Goal: Information Seeking & Learning: Learn about a topic

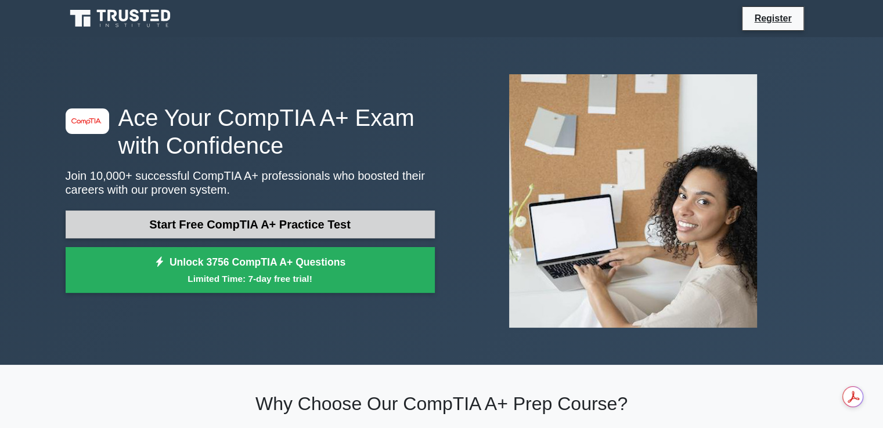
click at [226, 224] on link "Start Free CompTIA A+ Practice Test" at bounding box center [250, 225] width 369 height 28
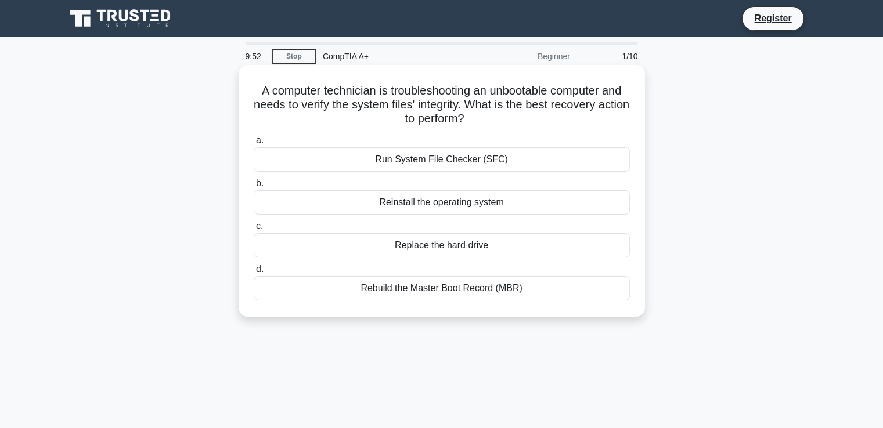
drag, startPoint x: 427, startPoint y: 161, endPoint x: 428, endPoint y: 186, distance: 25.0
click at [428, 186] on div "a. Run System File Checker (SFC) b. Reinstall the operating system c. d." at bounding box center [442, 217] width 390 height 172
click at [276, 142] on label "a. Run System File Checker (SFC)" at bounding box center [442, 153] width 376 height 38
click at [254, 142] on input "a. Run System File Checker (SFC)" at bounding box center [254, 141] width 0 height 8
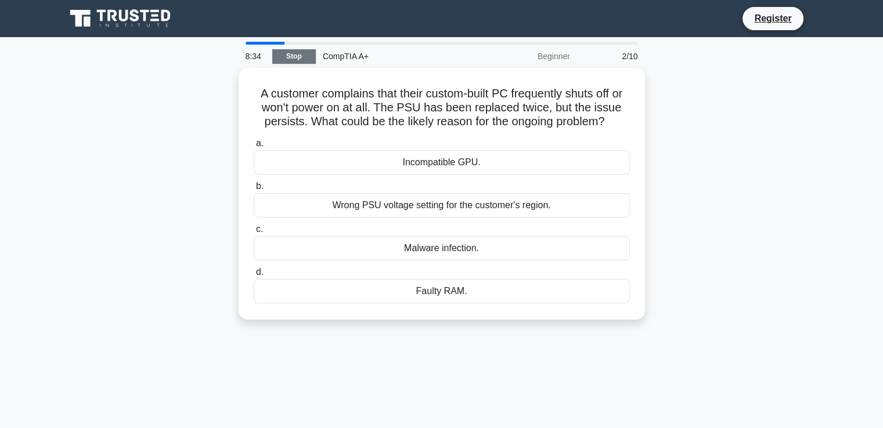
click at [293, 56] on link "Stop" at bounding box center [294, 56] width 44 height 15
